Goal: Submit feedback/report problem

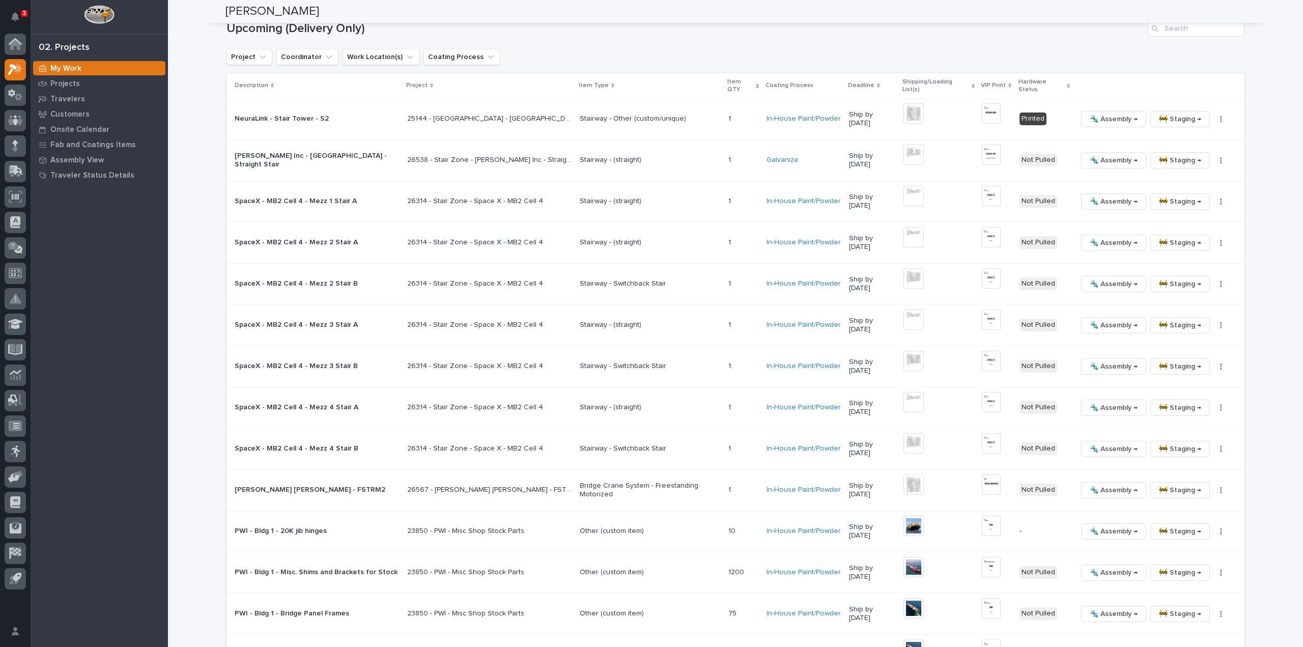
scroll to position [713, 0]
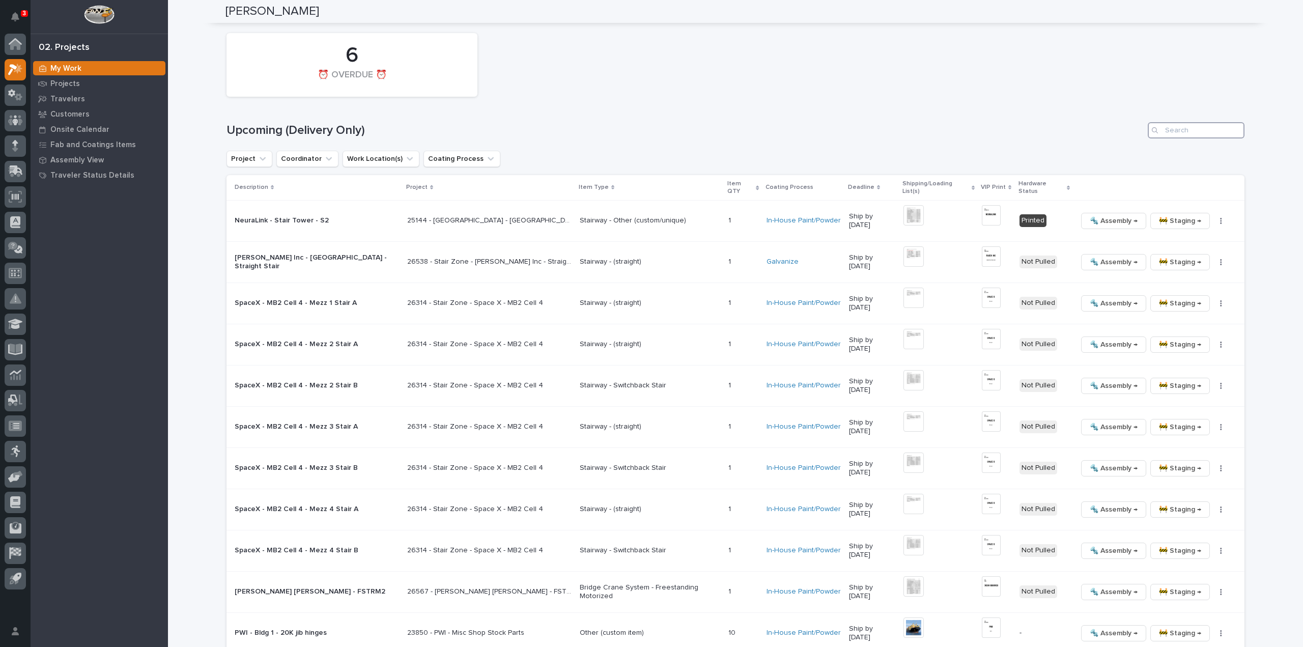
click at [1206, 133] on input "Search" at bounding box center [1196, 130] width 97 height 16
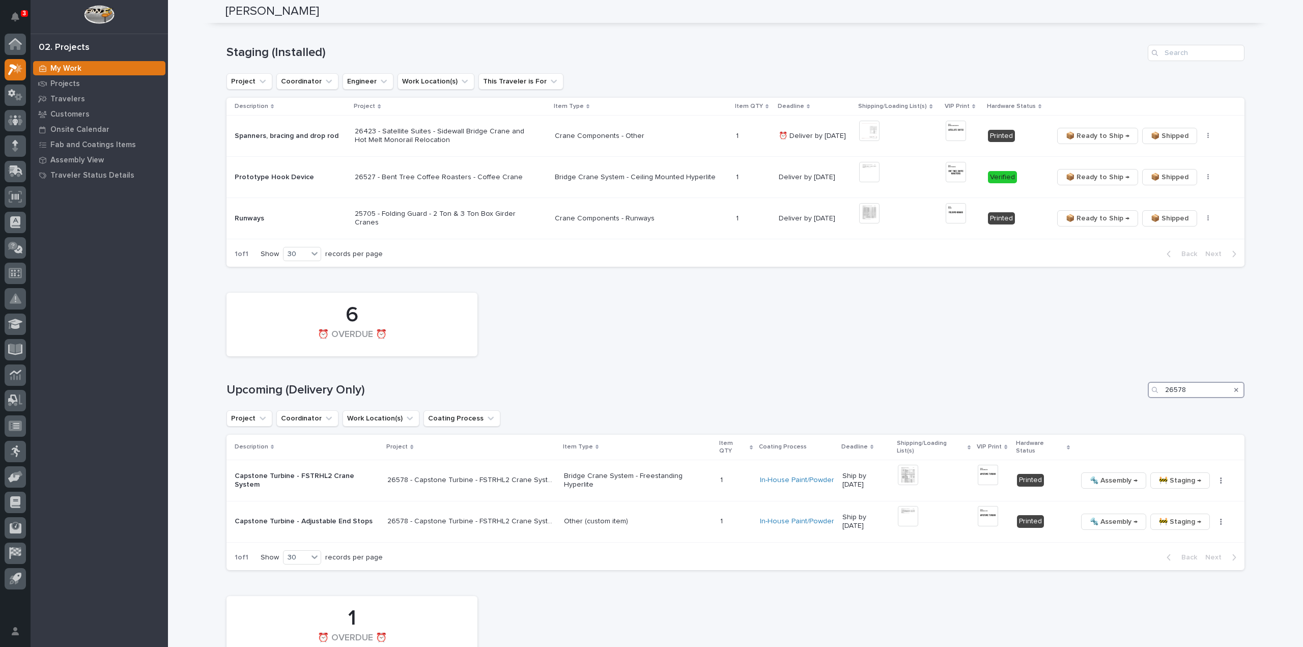
scroll to position [509, 0]
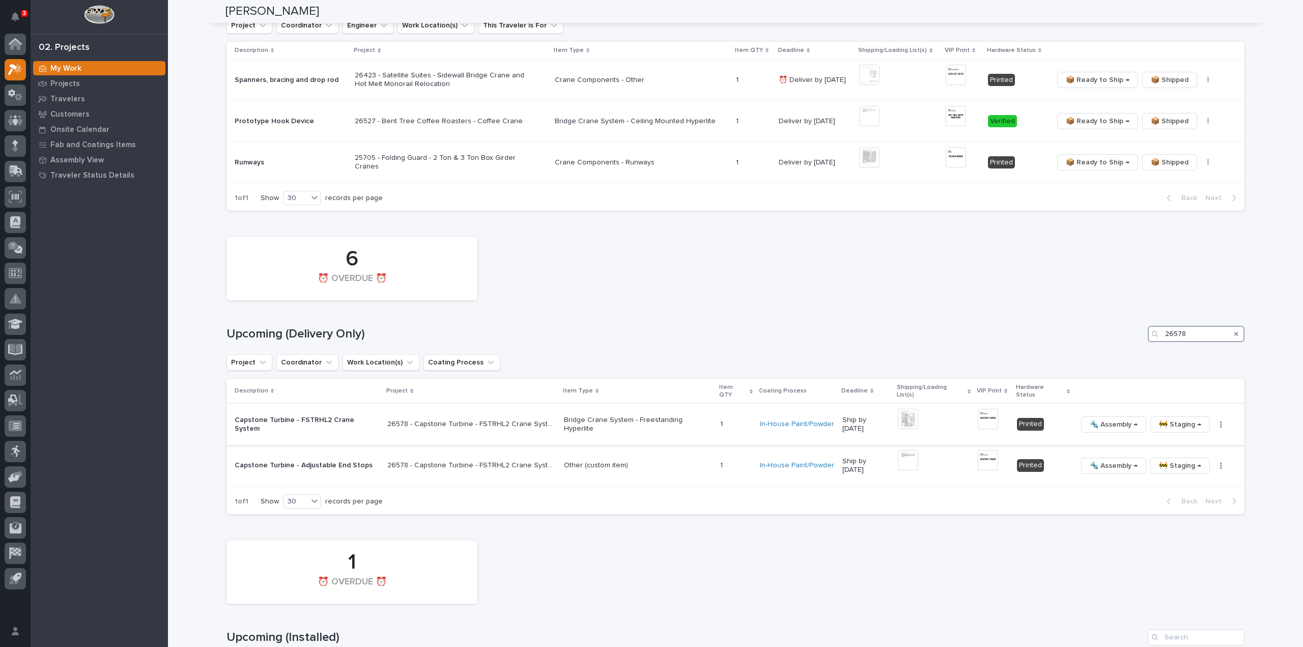
type input "26578"
click at [544, 419] on p "26578 - Capstone Turbine - FSTRHL2 Crane System" at bounding box center [472, 423] width 171 height 11
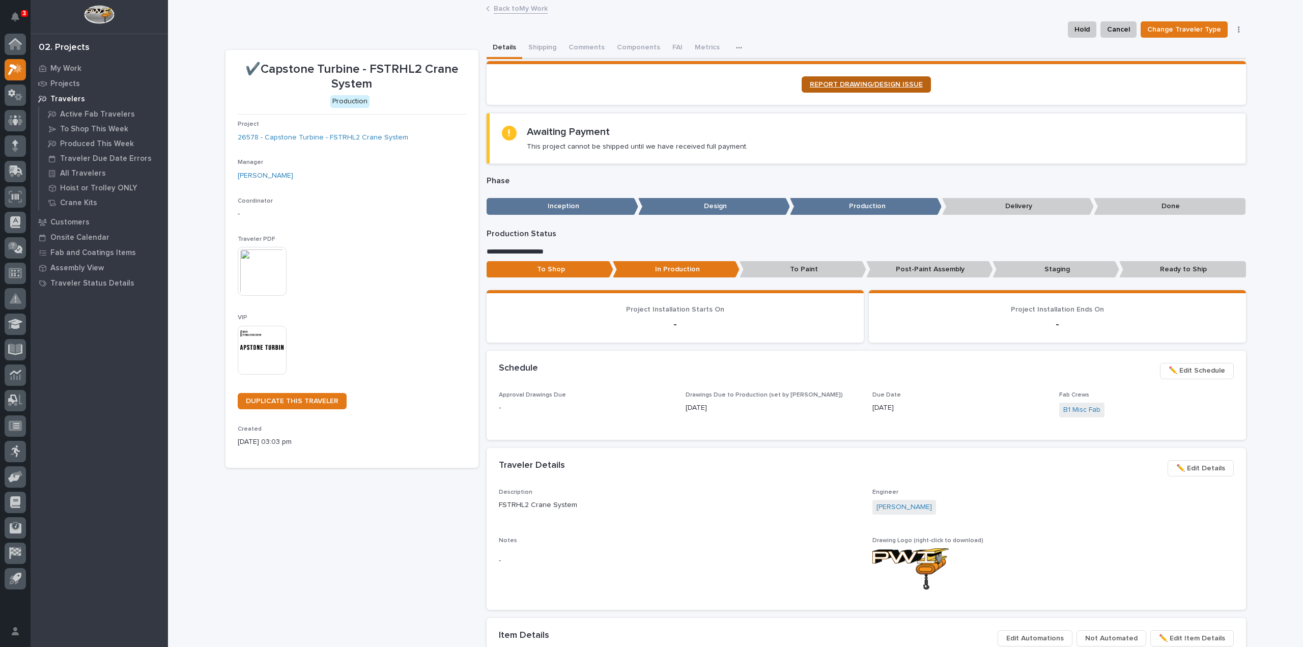
click at [848, 90] on link "REPORT DRAWING/DESIGN ISSUE" at bounding box center [866, 84] width 129 height 16
